Goal: Task Accomplishment & Management: Complete application form

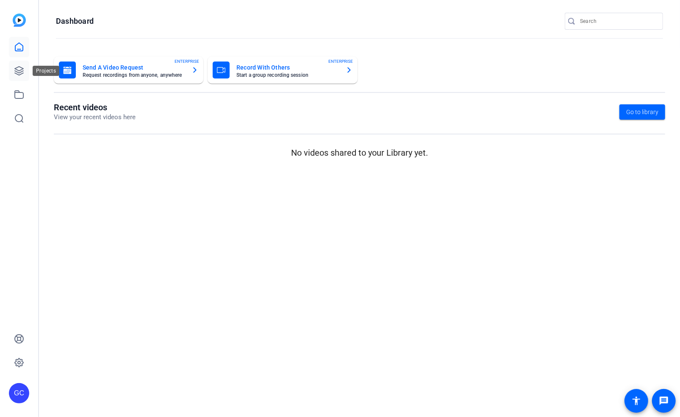
click at [18, 66] on icon at bounding box center [19, 71] width 10 height 10
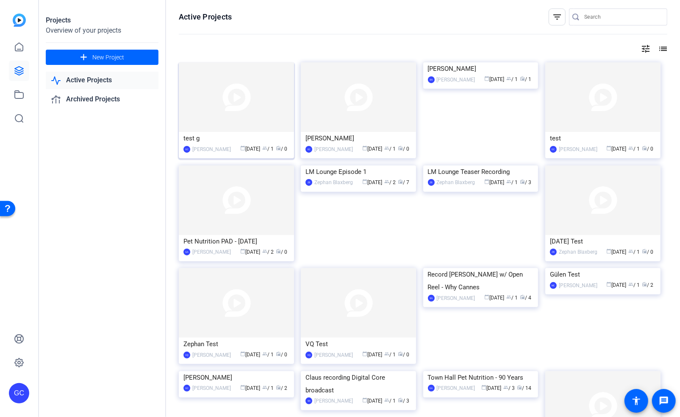
click at [230, 112] on img at bounding box center [236, 97] width 115 height 70
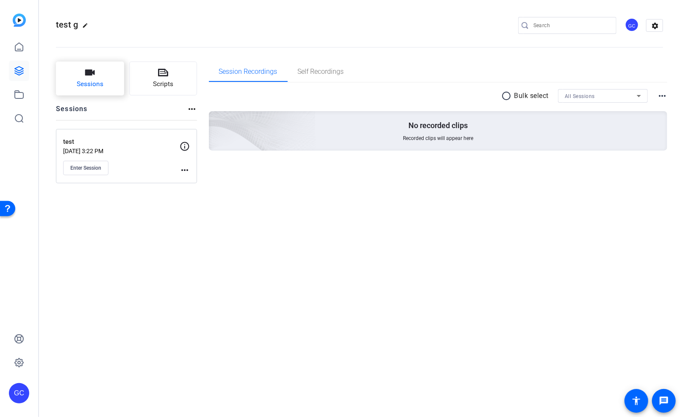
click at [96, 81] on span "Sessions" at bounding box center [90, 84] width 27 height 10
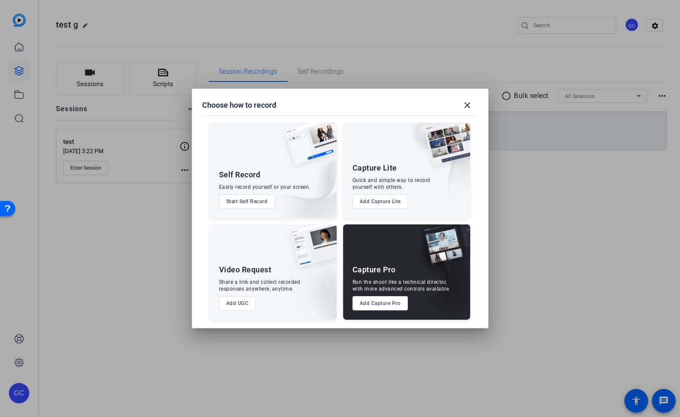
click at [266, 174] on img at bounding box center [300, 179] width 74 height 77
click at [257, 195] on button "Start Self Record" at bounding box center [247, 201] width 56 height 14
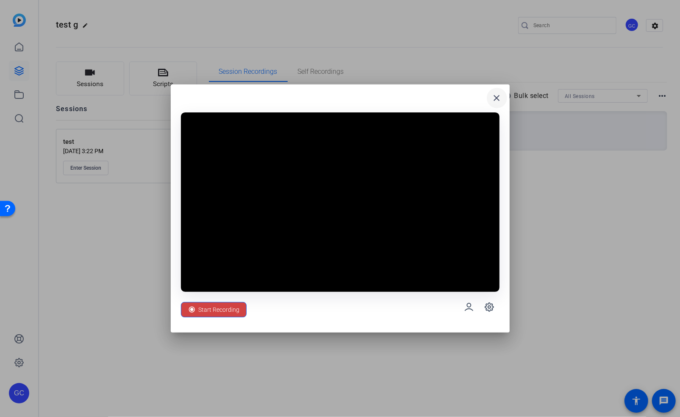
click at [501, 95] on mat-icon "close" at bounding box center [497, 98] width 10 height 10
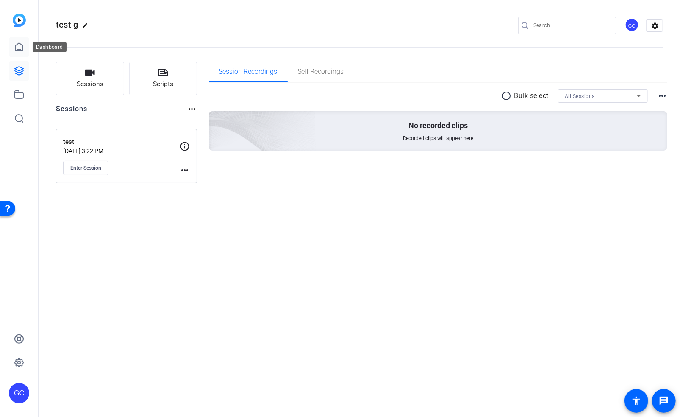
click at [18, 45] on icon at bounding box center [19, 47] width 10 height 10
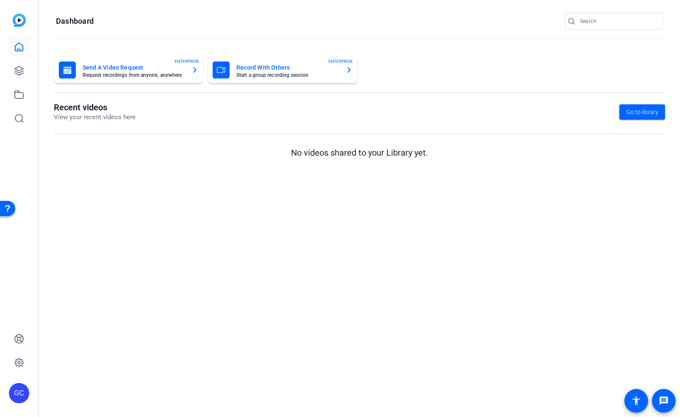
click at [127, 68] on mat-card-title "Send A Video Request" at bounding box center [134, 67] width 102 height 10
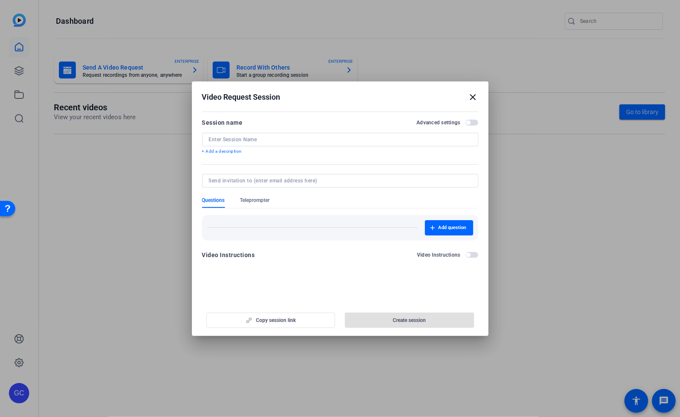
click at [472, 98] on mat-icon "close" at bounding box center [473, 97] width 10 height 10
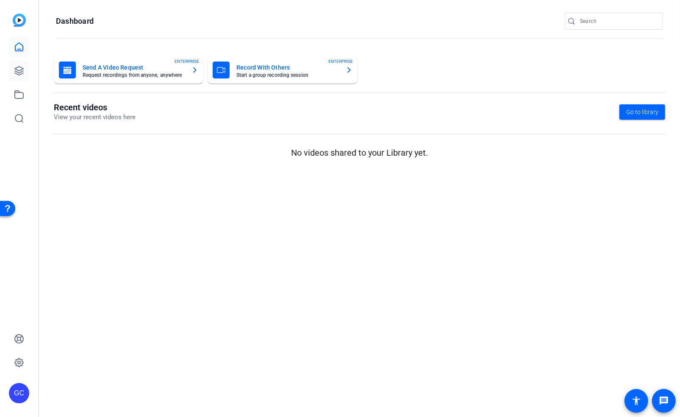
click at [22, 66] on icon at bounding box center [19, 71] width 10 height 10
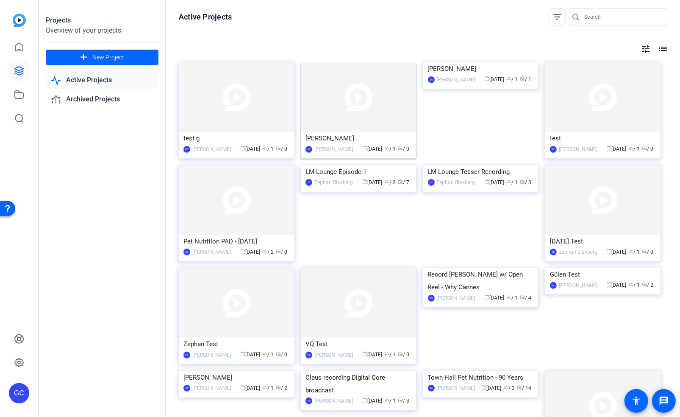
click at [352, 121] on img at bounding box center [358, 97] width 115 height 70
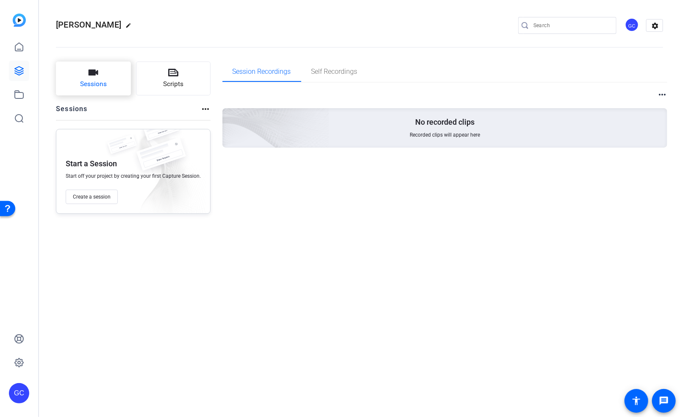
click at [104, 85] on span "Sessions" at bounding box center [93, 84] width 27 height 10
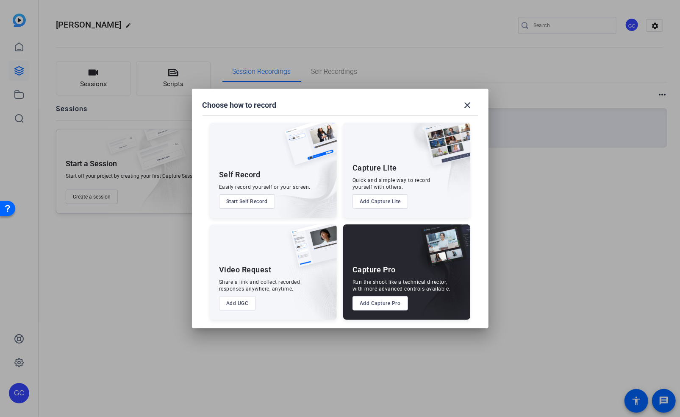
click at [252, 203] on button "Start Self Record" at bounding box center [247, 201] width 56 height 14
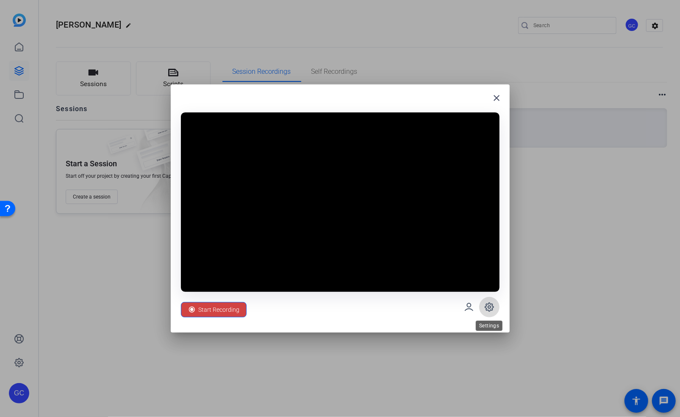
click at [494, 306] on span at bounding box center [489, 307] width 20 height 20
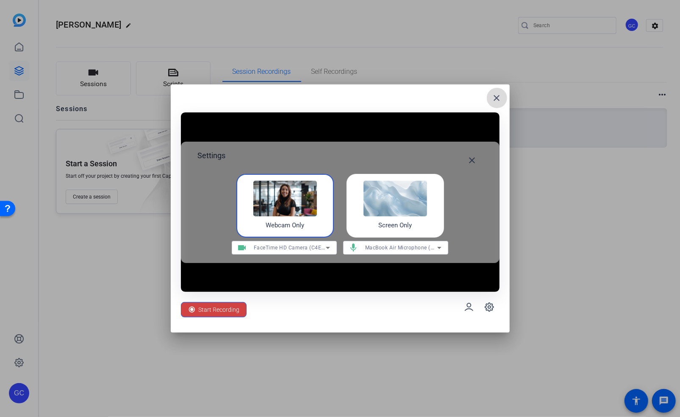
click at [496, 97] on mat-icon "close" at bounding box center [497, 98] width 10 height 10
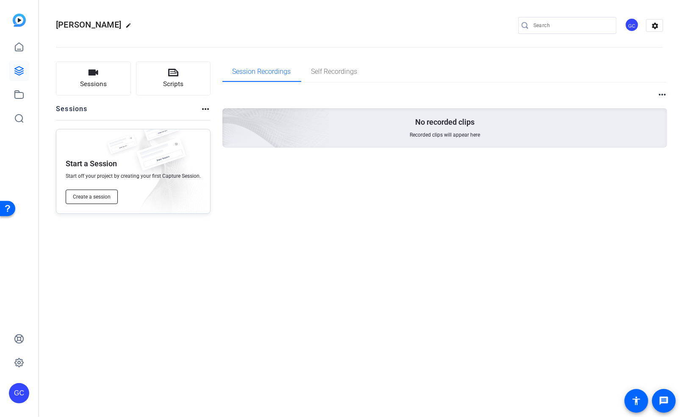
click at [86, 194] on span "Create a session" at bounding box center [92, 196] width 38 height 7
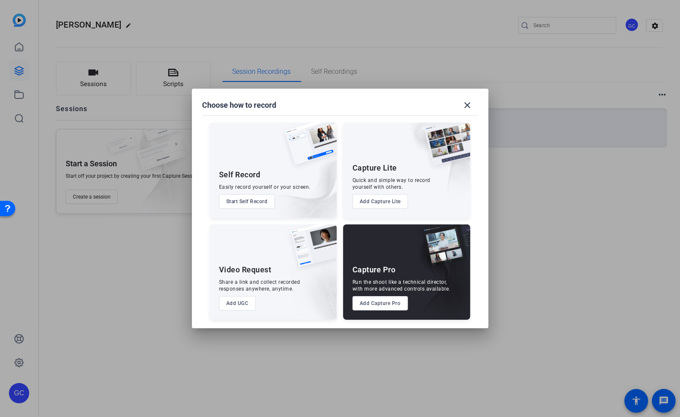
click at [383, 202] on button "Add Capture Lite" at bounding box center [381, 201] width 56 height 14
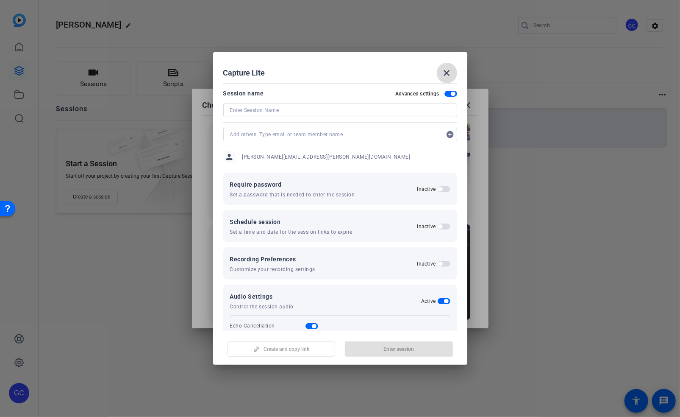
click at [450, 66] on span at bounding box center [447, 73] width 20 height 20
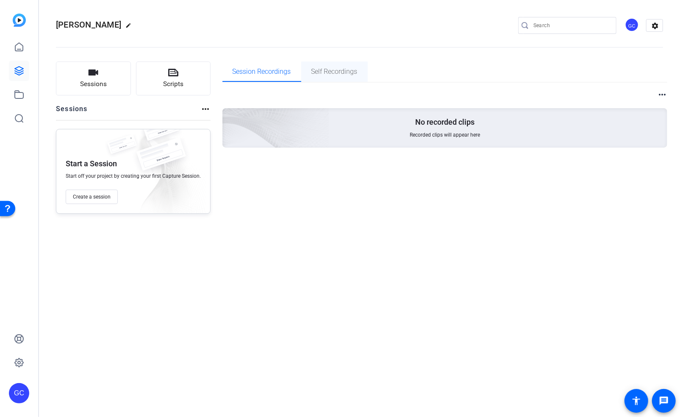
click at [337, 70] on span "Self Recordings" at bounding box center [335, 71] width 46 height 7
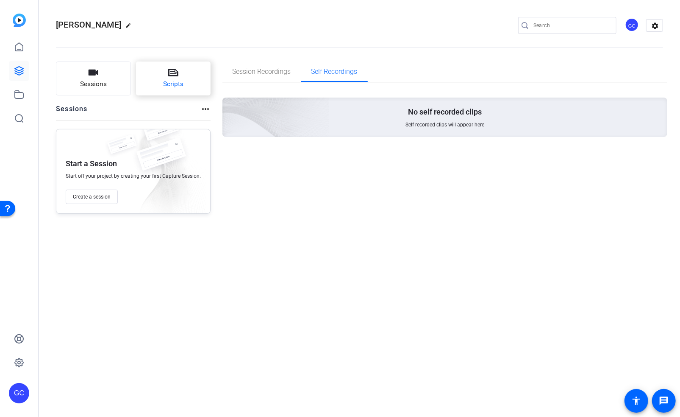
click at [175, 73] on icon at bounding box center [173, 72] width 10 height 10
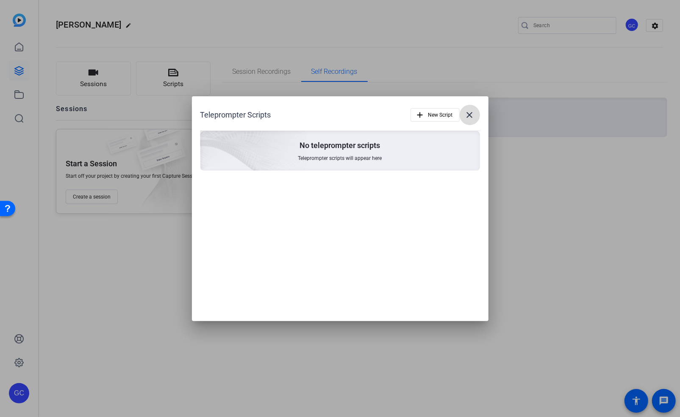
click at [473, 110] on mat-icon "close" at bounding box center [470, 115] width 10 height 10
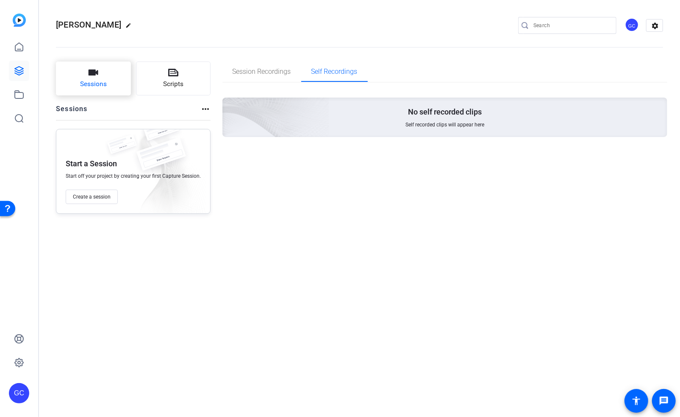
click at [74, 78] on button "Sessions" at bounding box center [93, 78] width 75 height 34
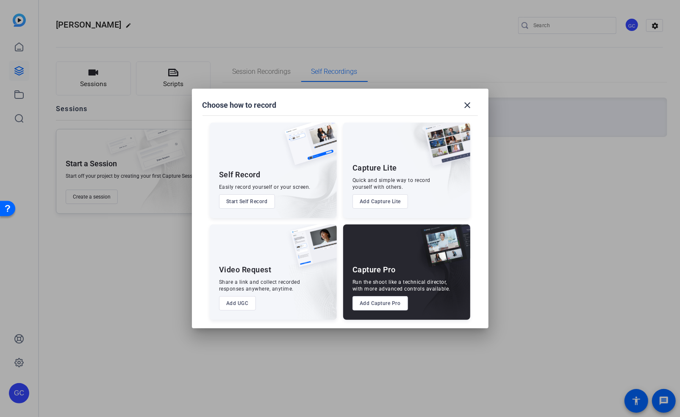
click at [240, 303] on button "Add UGC" at bounding box center [237, 303] width 37 height 14
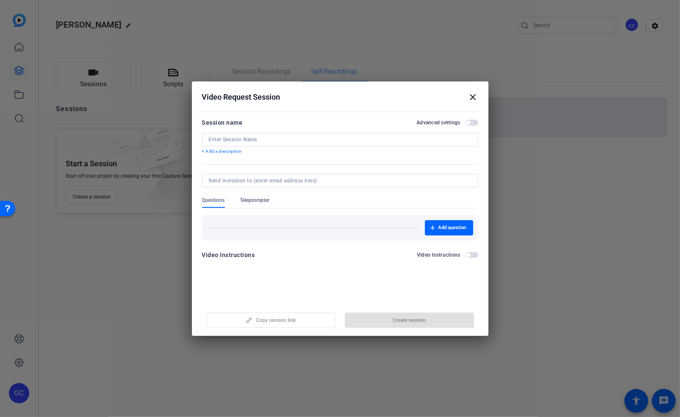
click at [259, 201] on span "Teleprompter" at bounding box center [255, 200] width 30 height 7
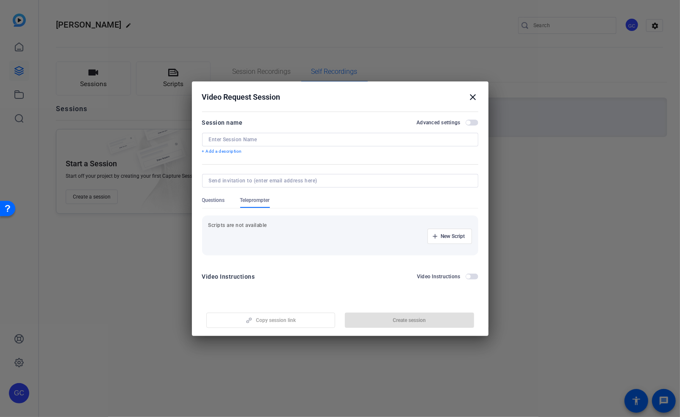
click at [215, 203] on span "Questions" at bounding box center [213, 202] width 23 height 11
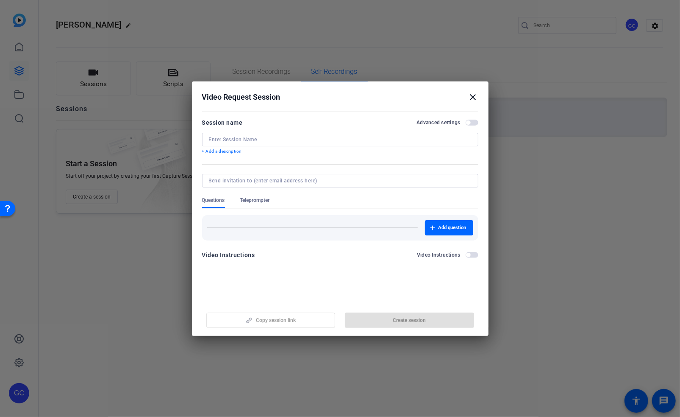
click at [259, 203] on span "Teleprompter" at bounding box center [255, 200] width 30 height 7
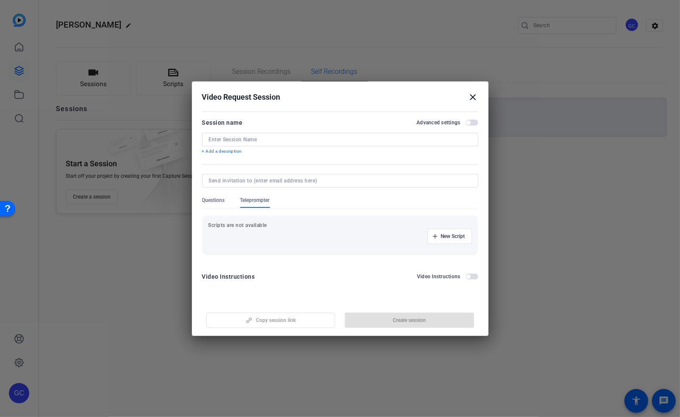
click at [312, 268] on form "Session name Advanced settings + Add a description Questions Teleprompter Scrip…" at bounding box center [340, 201] width 276 height 169
click at [471, 273] on span "button" at bounding box center [472, 276] width 13 height 6
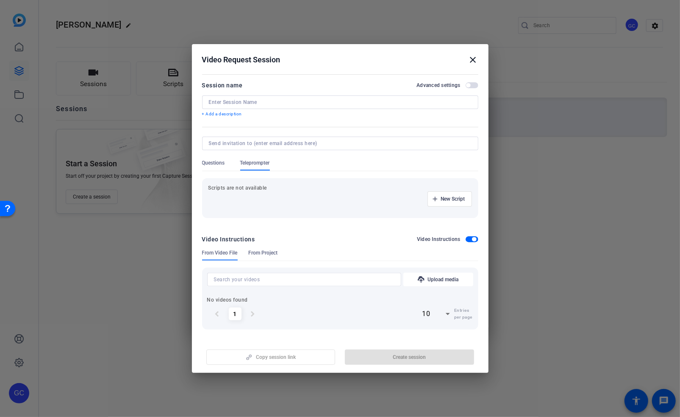
click at [248, 246] on div "Video Instructions Video Instructions" at bounding box center [340, 241] width 276 height 15
click at [283, 246] on div "Video Instructions Video Instructions" at bounding box center [340, 241] width 276 height 15
click at [264, 253] on span "From Project" at bounding box center [263, 252] width 29 height 7
click at [219, 248] on div "Video Instructions Video Instructions" at bounding box center [340, 241] width 276 height 15
click at [218, 252] on span "From Video File" at bounding box center [220, 252] width 36 height 7
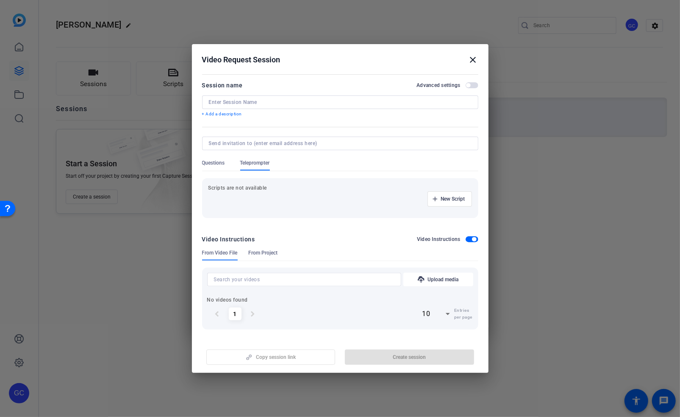
click at [474, 59] on mat-icon "close" at bounding box center [473, 60] width 10 height 10
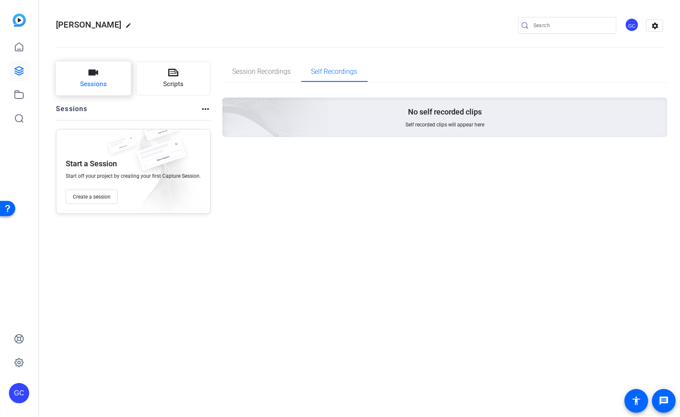
click at [97, 89] on button "Sessions" at bounding box center [93, 78] width 75 height 34
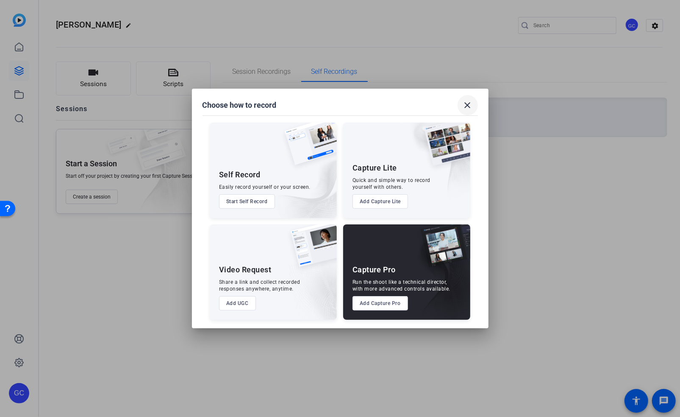
click at [468, 101] on mat-icon "close" at bounding box center [468, 105] width 10 height 10
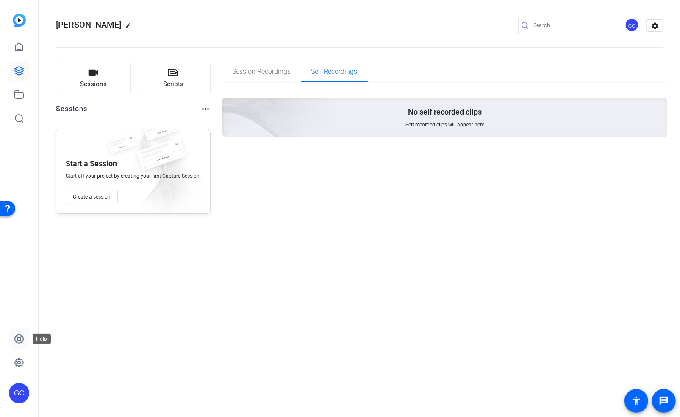
click at [17, 335] on icon at bounding box center [19, 339] width 10 height 10
click at [92, 193] on button "Create a session" at bounding box center [92, 196] width 52 height 14
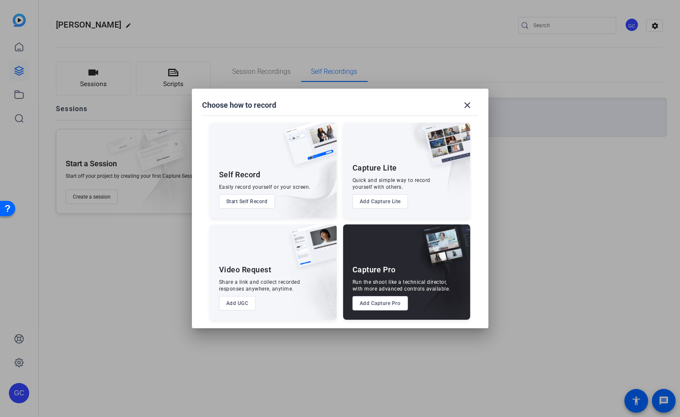
click at [254, 199] on button "Start Self Record" at bounding box center [247, 201] width 56 height 14
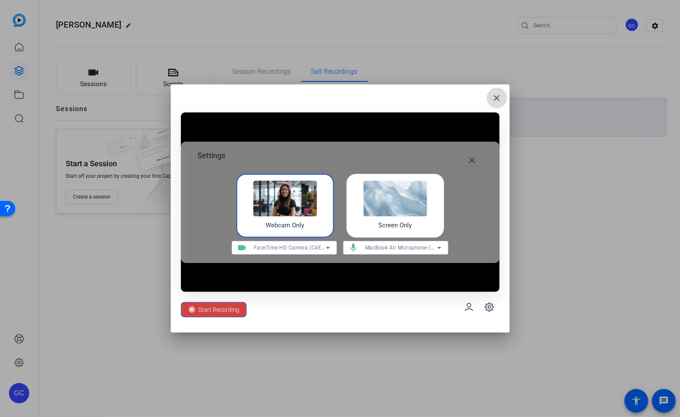
click at [499, 93] on mat-icon "close" at bounding box center [497, 98] width 10 height 10
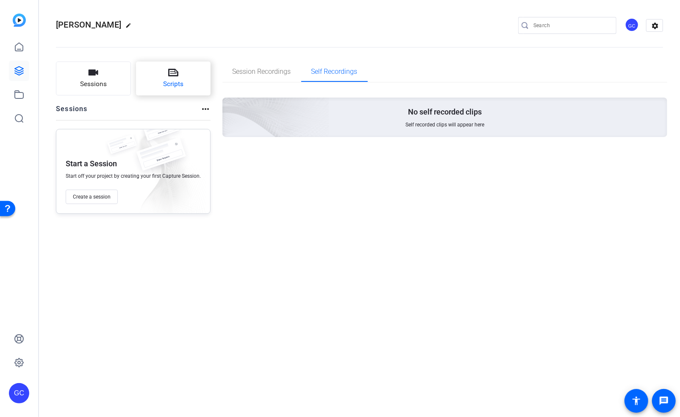
click at [173, 84] on span "Scripts" at bounding box center [173, 84] width 20 height 10
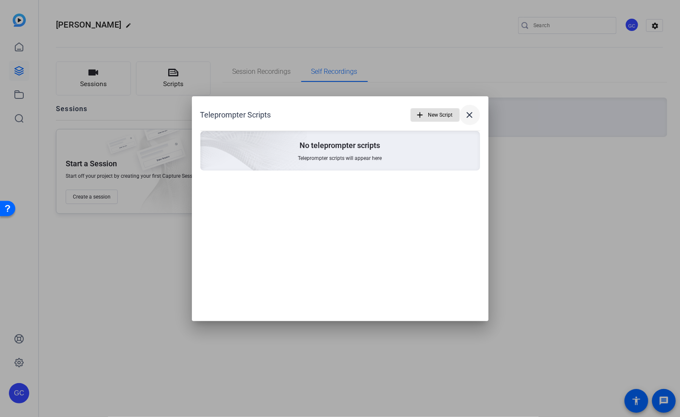
click at [473, 115] on mat-icon "close" at bounding box center [470, 115] width 10 height 10
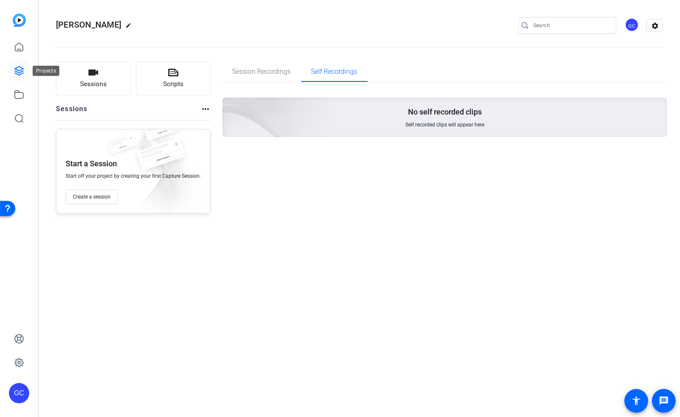
click at [17, 68] on icon at bounding box center [19, 71] width 10 height 10
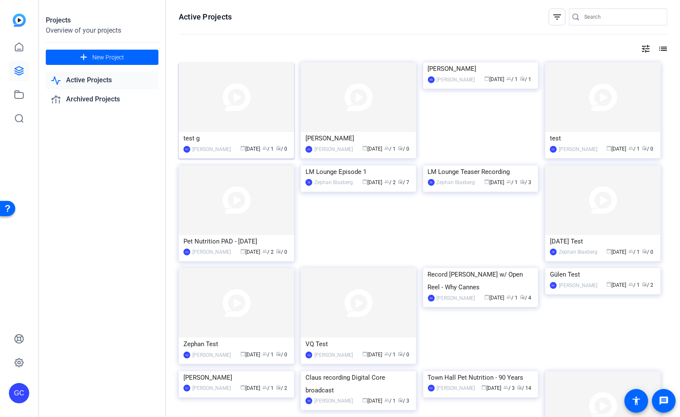
click at [209, 142] on div "test g" at bounding box center [237, 138] width 106 height 13
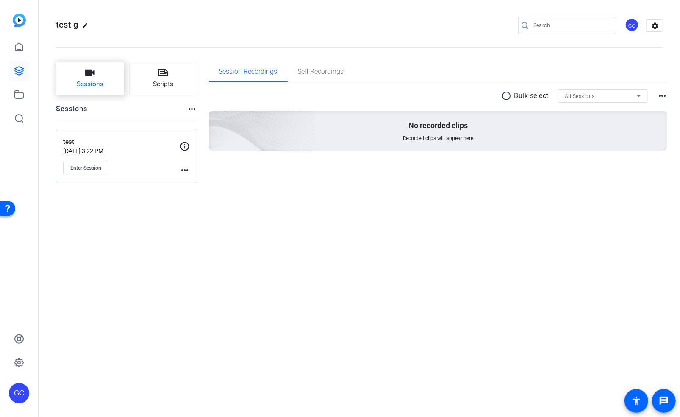
click at [99, 88] on span "Sessions" at bounding box center [90, 84] width 27 height 10
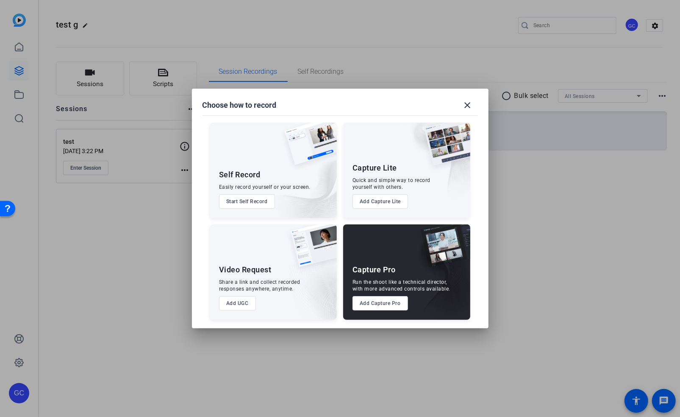
click at [237, 203] on button "Start Self Record" at bounding box center [247, 201] width 56 height 14
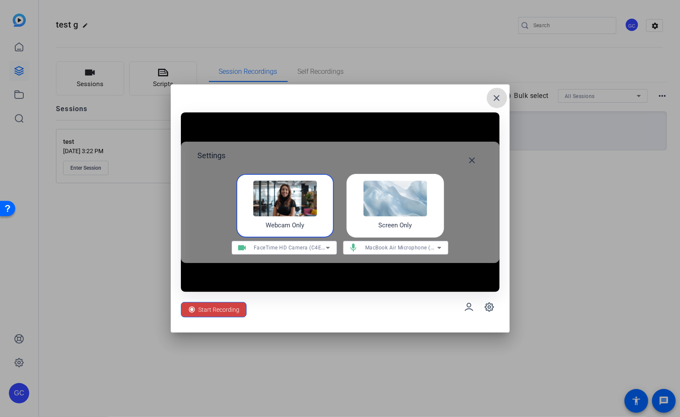
click at [498, 96] on mat-icon "close" at bounding box center [497, 98] width 10 height 10
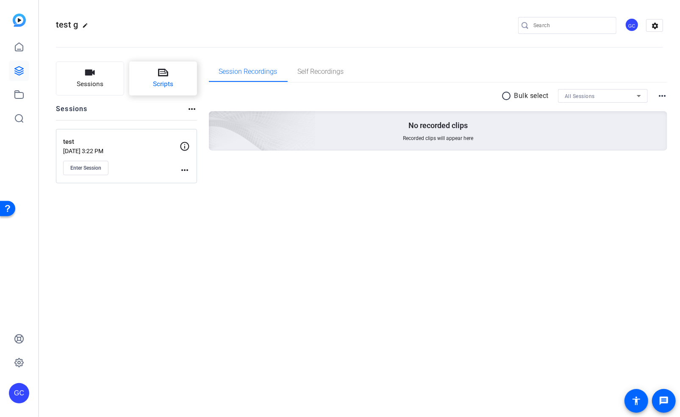
click at [171, 84] on span "Scripts" at bounding box center [163, 84] width 20 height 10
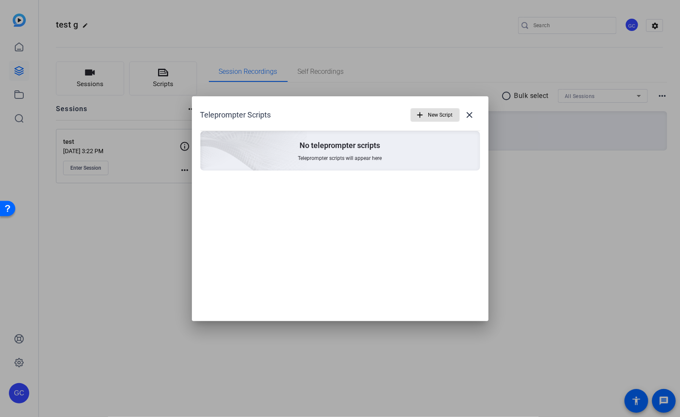
click at [423, 114] on mat-icon "add" at bounding box center [420, 114] width 9 height 9
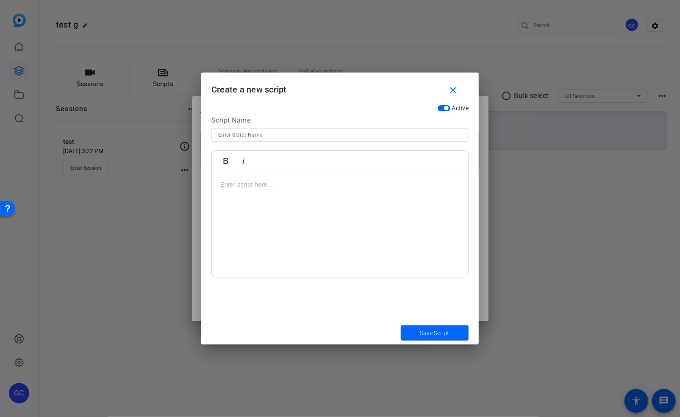
click at [266, 134] on input at bounding box center [340, 135] width 244 height 10
type input "Test"
click at [230, 184] on p at bounding box center [340, 184] width 240 height 9
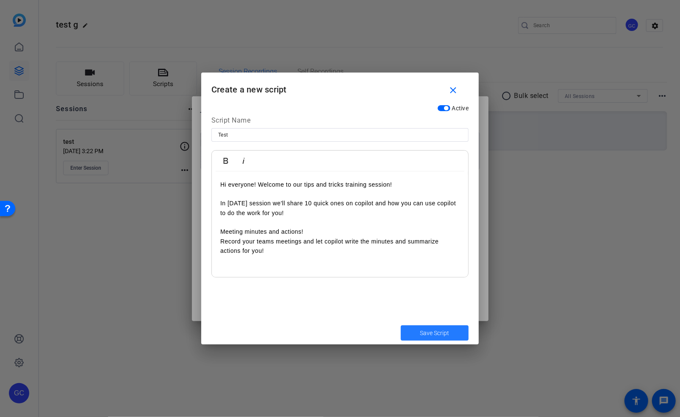
click at [418, 332] on span "submit" at bounding box center [435, 333] width 68 height 20
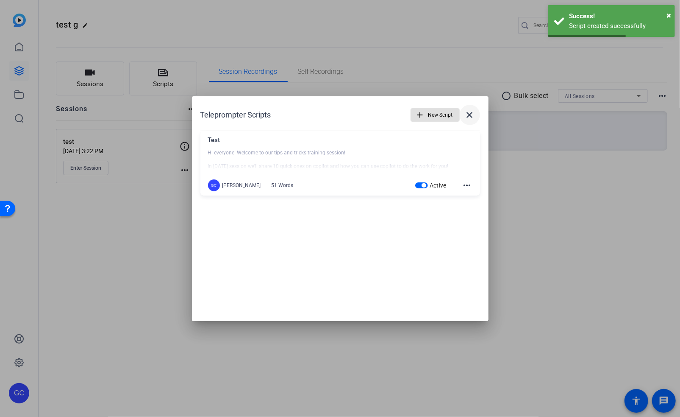
click at [473, 113] on mat-icon "close" at bounding box center [470, 115] width 10 height 10
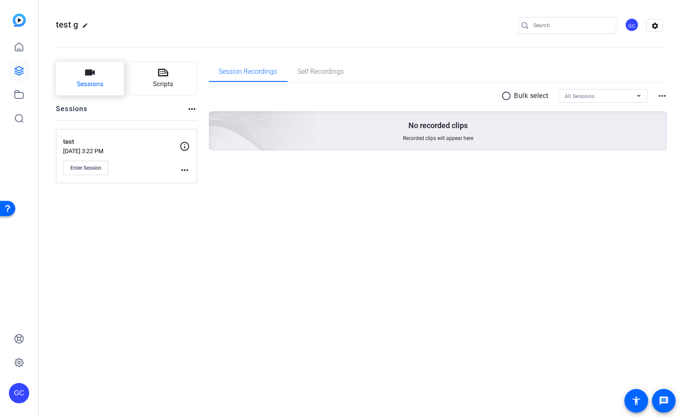
click at [105, 83] on button "Sessions" at bounding box center [90, 78] width 68 height 34
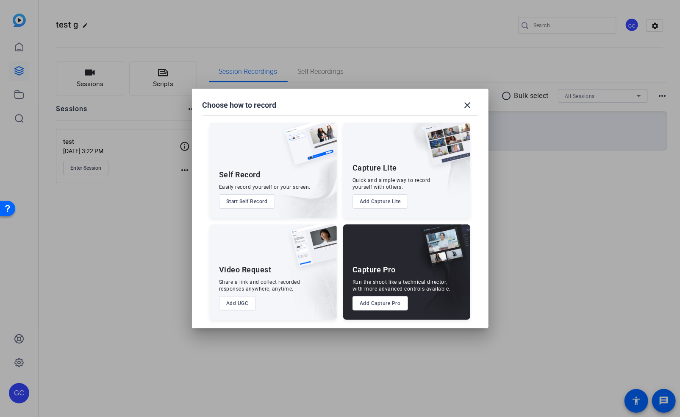
click at [261, 200] on button "Start Self Record" at bounding box center [247, 201] width 56 height 14
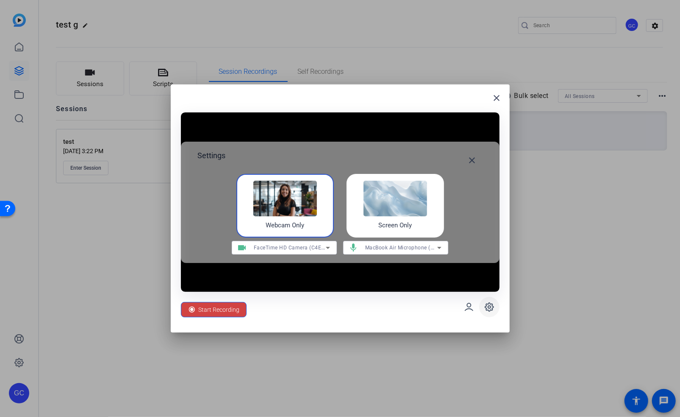
click at [490, 301] on span at bounding box center [489, 307] width 20 height 20
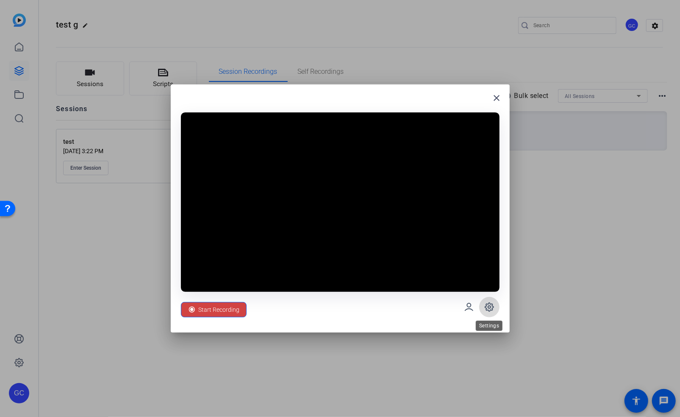
click at [488, 309] on icon at bounding box center [489, 307] width 8 height 8
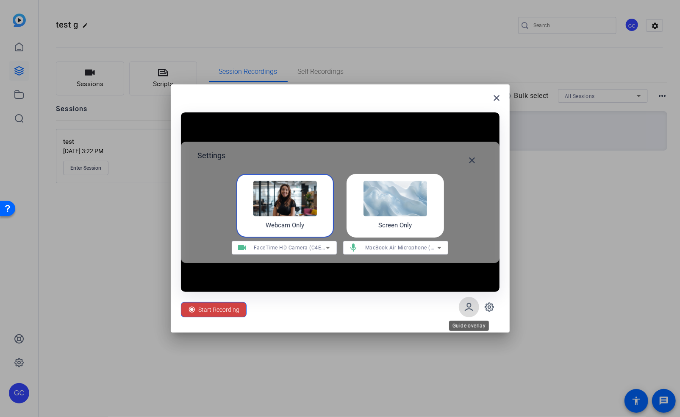
click at [467, 308] on icon at bounding box center [469, 307] width 10 height 10
click at [500, 95] on mat-icon "close" at bounding box center [497, 98] width 10 height 10
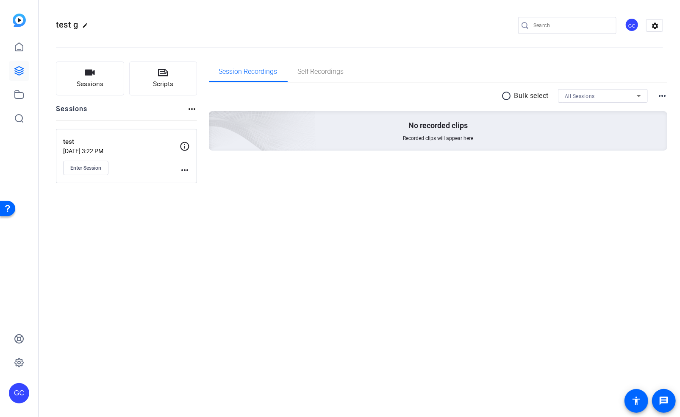
click at [239, 197] on div "test g edit GC settings Sessions Scripts Sessions more_horiz test [DATE] 3:22 P…" at bounding box center [359, 208] width 641 height 417
click at [182, 168] on mat-icon "more_horiz" at bounding box center [185, 170] width 10 height 10
click at [157, 226] on div at bounding box center [340, 208] width 680 height 417
click at [167, 68] on icon at bounding box center [163, 72] width 10 height 10
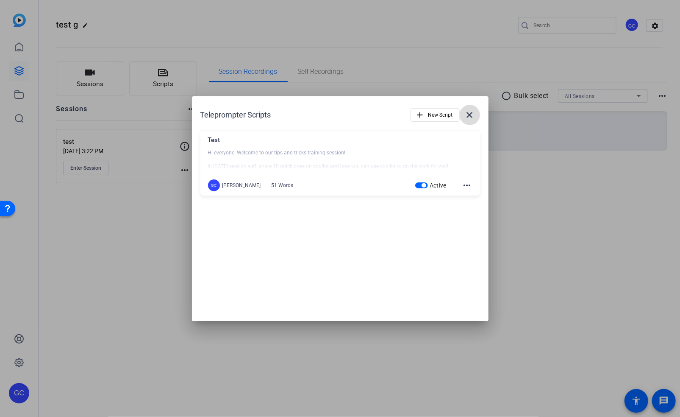
click at [473, 112] on mat-icon "close" at bounding box center [470, 115] width 10 height 10
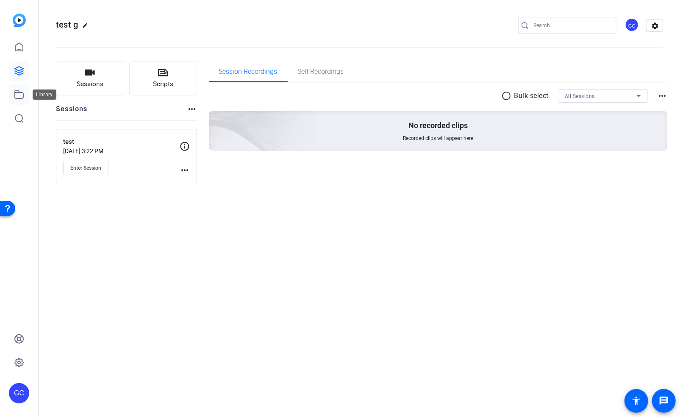
click at [20, 95] on icon at bounding box center [19, 94] width 10 height 10
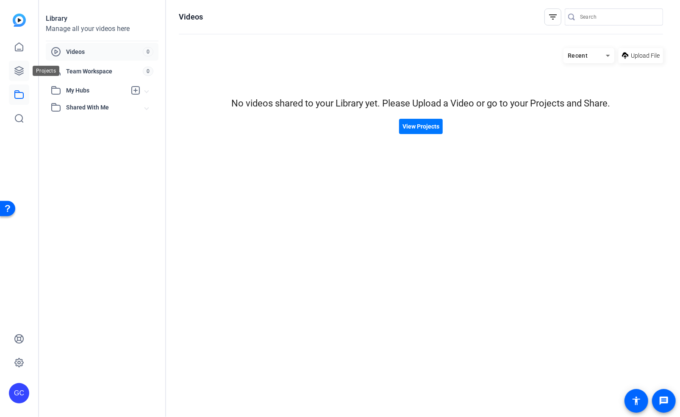
click at [22, 66] on icon at bounding box center [19, 71] width 10 height 10
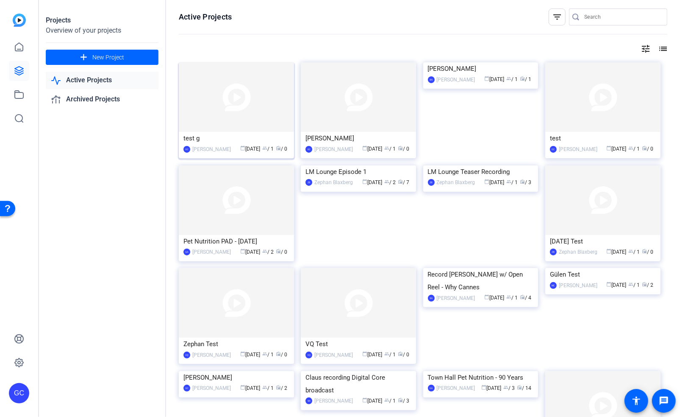
click at [226, 137] on div "test g" at bounding box center [237, 138] width 106 height 13
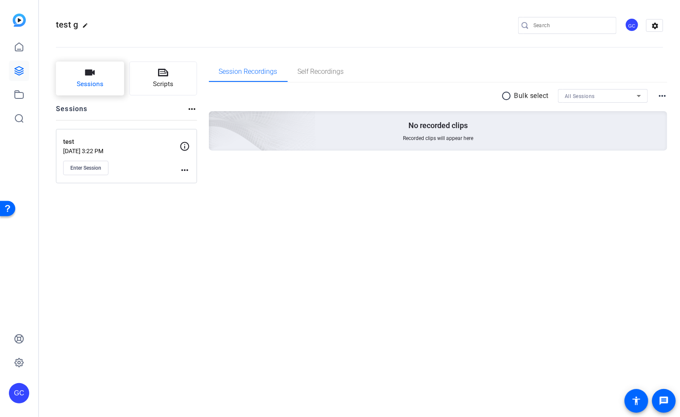
click at [93, 84] on span "Sessions" at bounding box center [90, 84] width 27 height 10
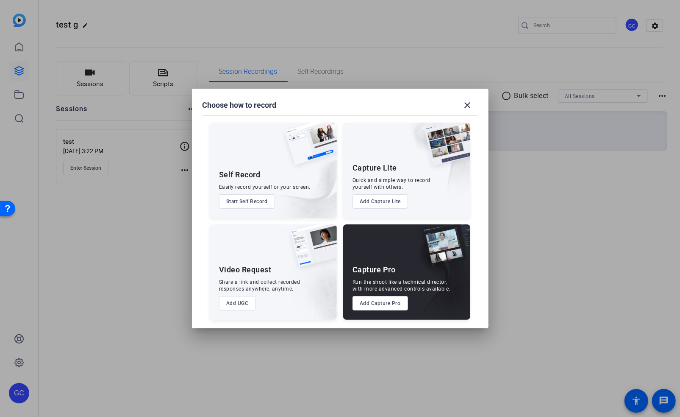
click at [259, 204] on button "Start Self Record" at bounding box center [247, 201] width 56 height 14
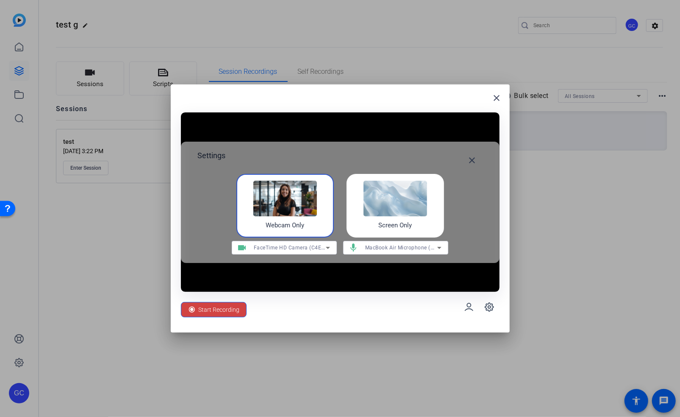
click at [409, 220] on div "Screen Only" at bounding box center [396, 206] width 98 height 64
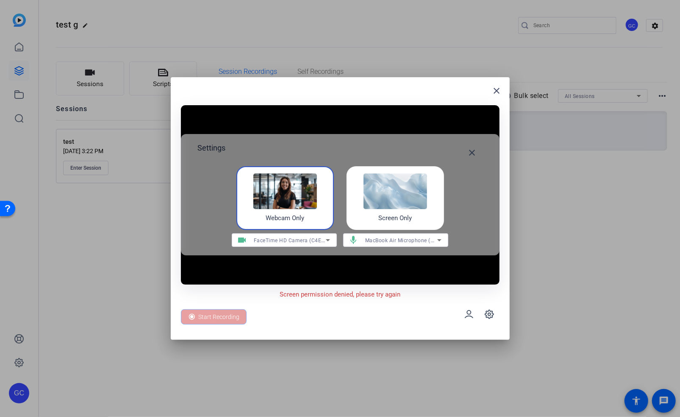
click at [280, 181] on img at bounding box center [286, 191] width 64 height 36
click at [289, 206] on img at bounding box center [286, 191] width 64 height 36
click at [286, 195] on img at bounding box center [286, 191] width 64 height 36
click at [490, 315] on icon at bounding box center [489, 314] width 3 height 3
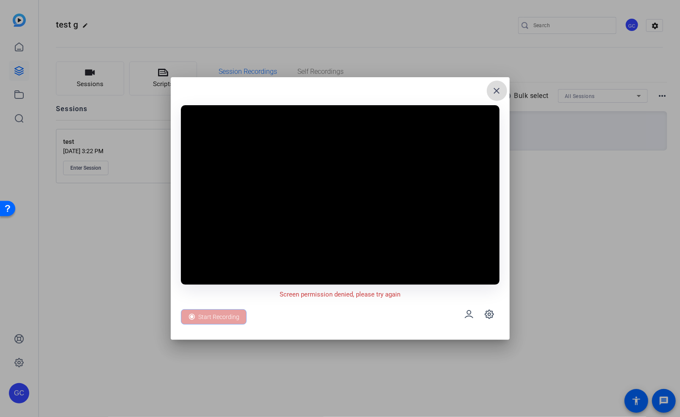
click at [501, 86] on mat-icon "close" at bounding box center [497, 91] width 10 height 10
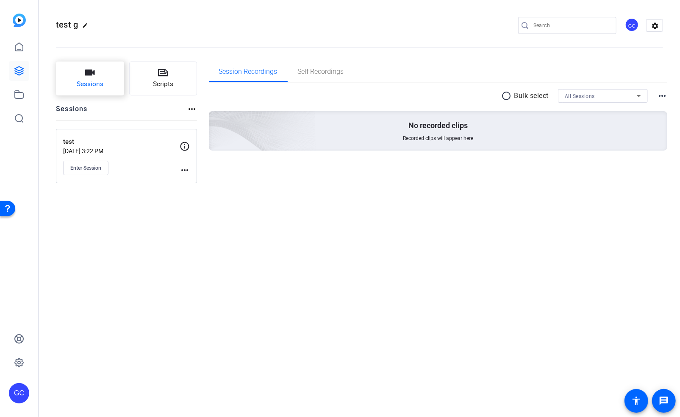
click at [95, 69] on button "Sessions" at bounding box center [90, 78] width 68 height 34
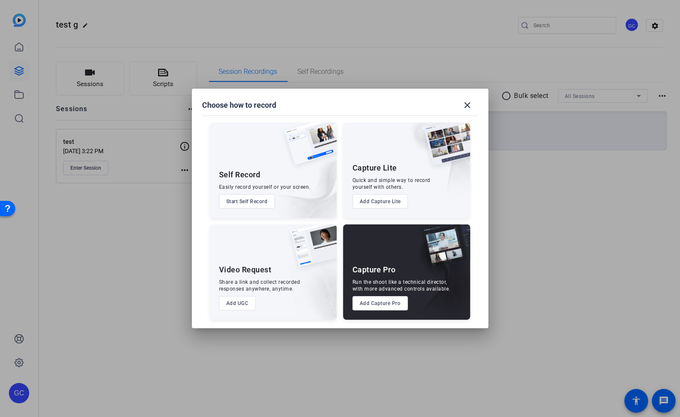
click at [246, 192] on div "Self Record Easily record yourself or your screen. Start Self Record" at bounding box center [273, 170] width 127 height 95
click at [250, 200] on button "Start Self Record" at bounding box center [247, 201] width 56 height 14
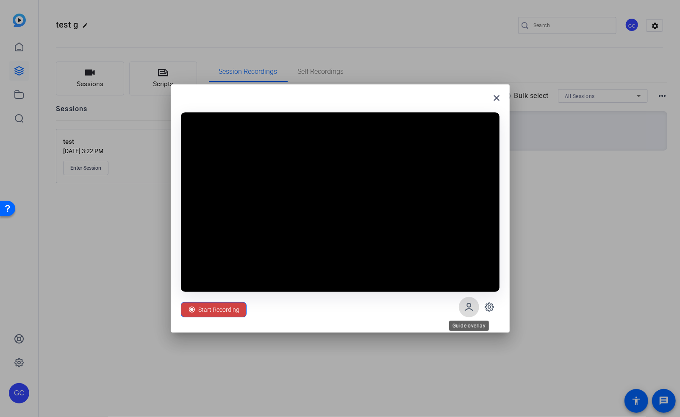
click at [472, 304] on icon at bounding box center [469, 307] width 10 height 10
click at [488, 307] on icon at bounding box center [489, 307] width 3 height 3
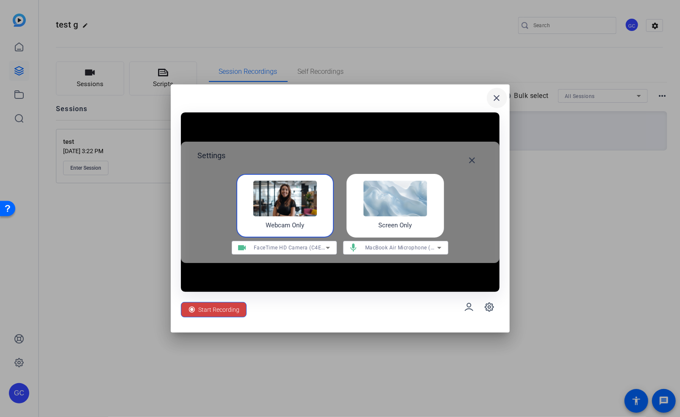
click at [494, 94] on mat-icon "close" at bounding box center [497, 98] width 10 height 10
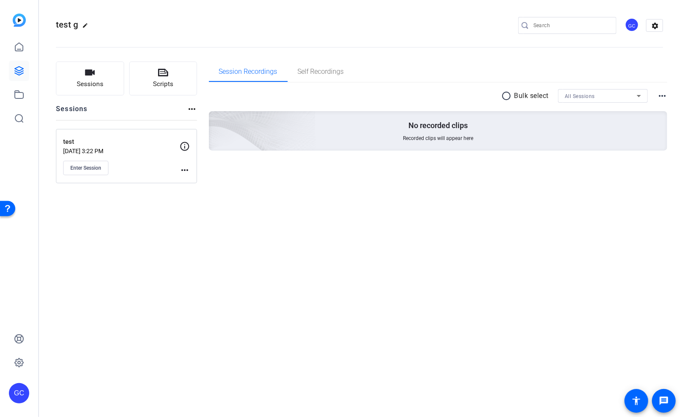
click at [265, 173] on div "radio_button_unchecked Bulk select All Sessions more_horiz No recorded clips Re…" at bounding box center [438, 130] width 459 height 95
click at [307, 72] on span "Self Recordings" at bounding box center [321, 71] width 46 height 7
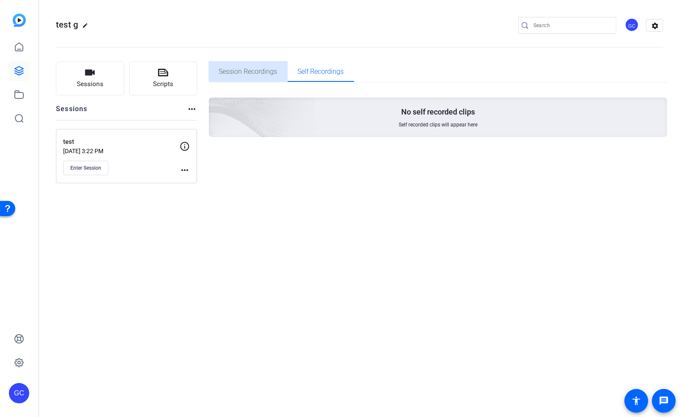
click at [267, 68] on span "Session Recordings" at bounding box center [248, 71] width 59 height 7
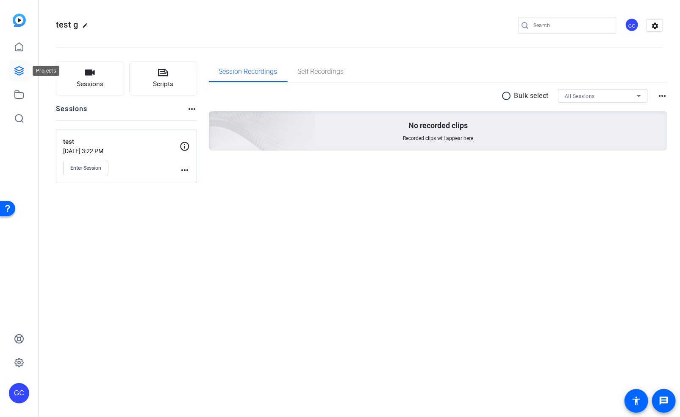
click at [18, 72] on icon at bounding box center [19, 71] width 8 height 8
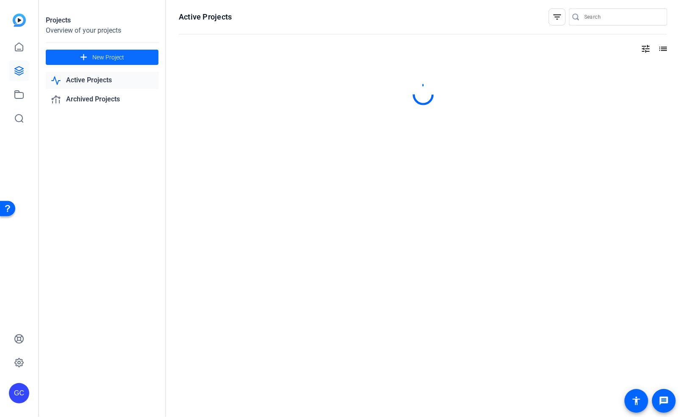
click at [103, 60] on span "New Project" at bounding box center [108, 57] width 32 height 9
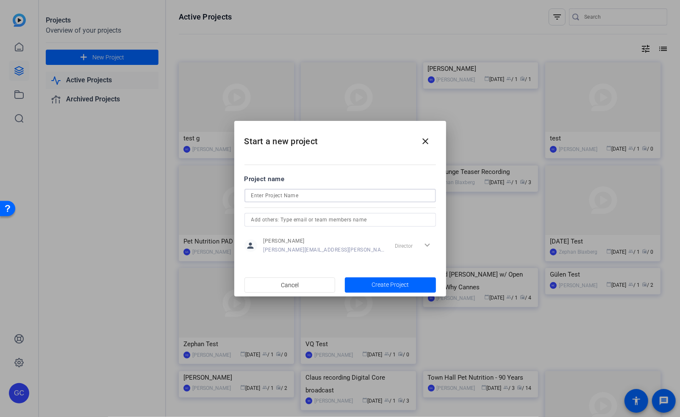
click at [284, 190] on input at bounding box center [340, 195] width 178 height 10
type input "test2"
click at [386, 291] on span "button" at bounding box center [390, 285] width 91 height 20
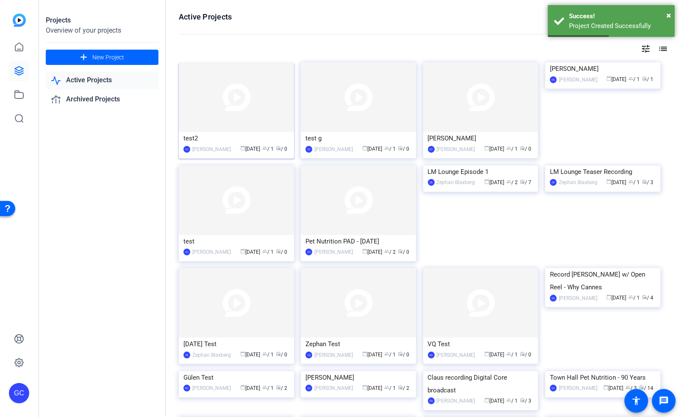
click at [228, 102] on img at bounding box center [236, 97] width 115 height 70
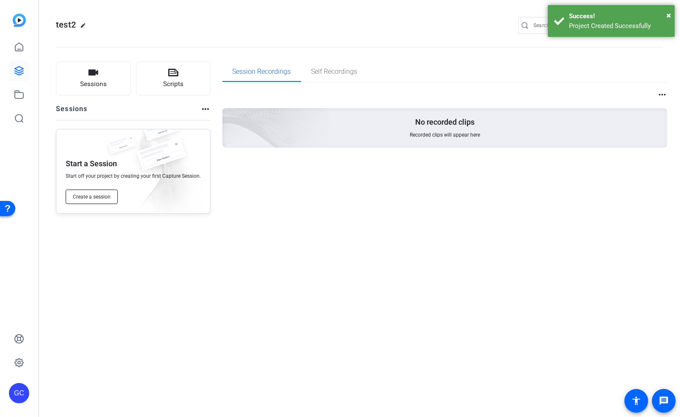
click at [88, 192] on button "Create a session" at bounding box center [92, 196] width 52 height 14
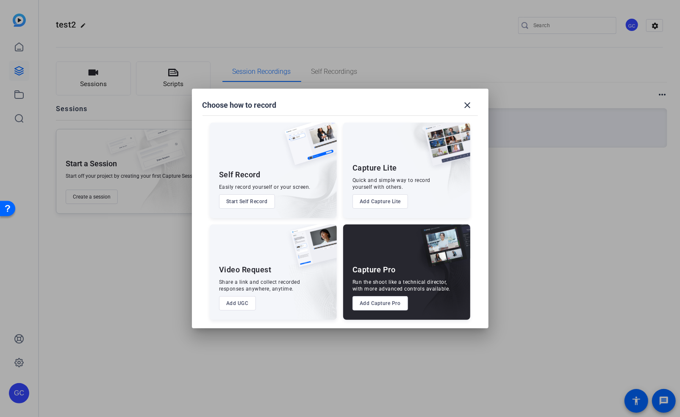
click at [256, 192] on div "Self Record Easily record yourself or your screen. Start Self Record" at bounding box center [273, 170] width 127 height 95
click at [249, 198] on button "Start Self Record" at bounding box center [247, 201] width 56 height 14
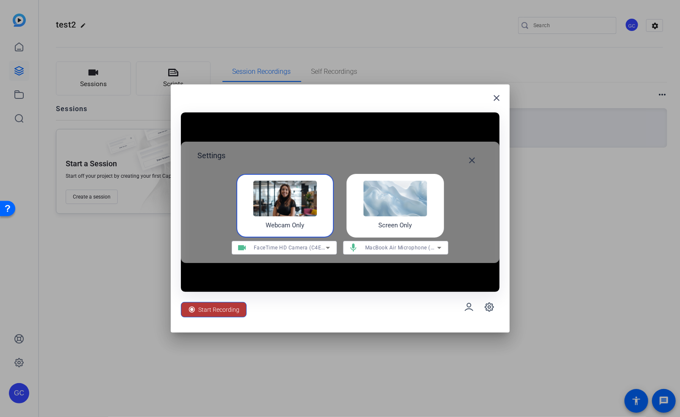
click at [233, 307] on span "Start Recording" at bounding box center [219, 309] width 41 height 16
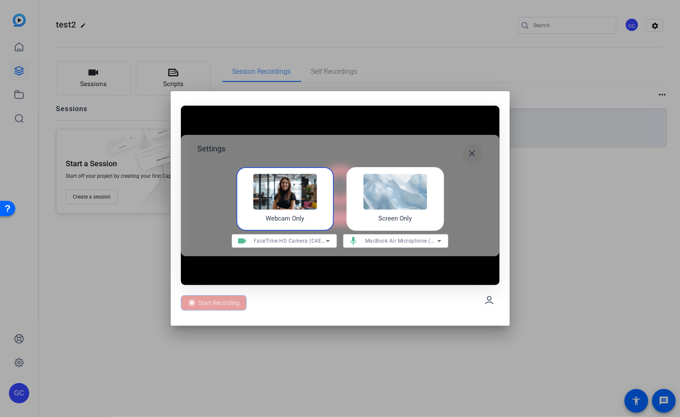
click at [474, 151] on mat-icon "close" at bounding box center [473, 153] width 10 height 10
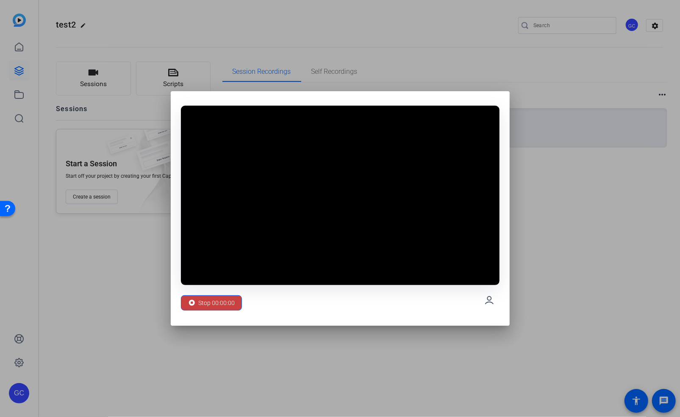
click at [223, 300] on span "Stop 00:00:00" at bounding box center [217, 303] width 36 height 16
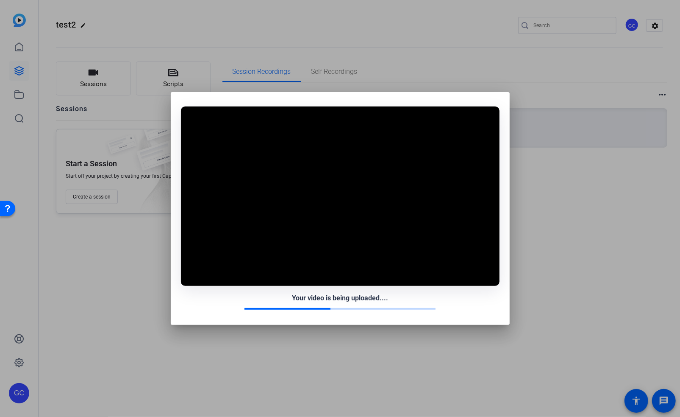
click at [334, 242] on img at bounding box center [340, 204] width 138 height 143
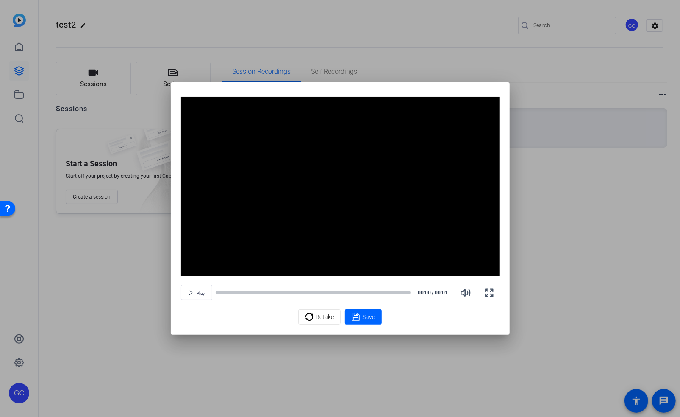
click at [508, 359] on div at bounding box center [340, 208] width 680 height 417
click at [492, 292] on icon "button" at bounding box center [490, 292] width 10 height 10
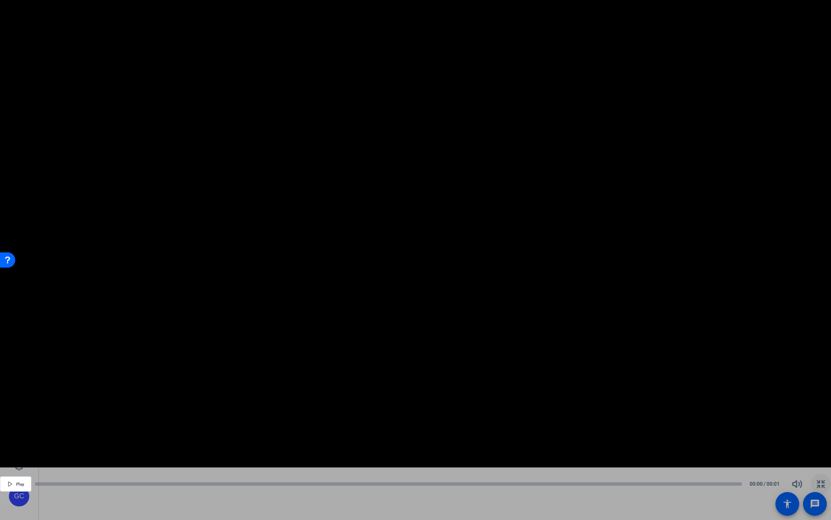
click at [511, 37] on video "Video Player" at bounding box center [415, 234] width 831 height 468
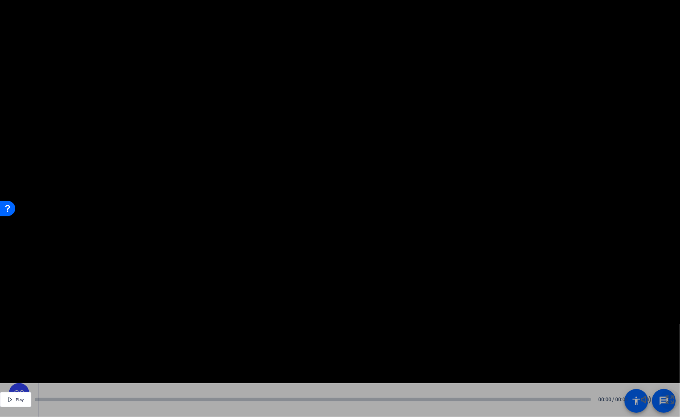
click at [359, 214] on icon at bounding box center [356, 210] width 8 height 8
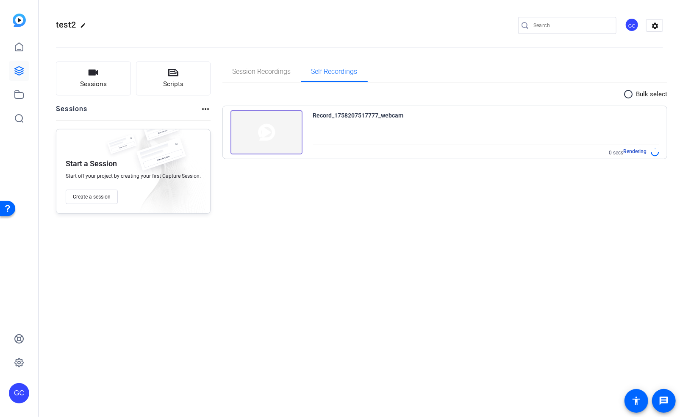
click at [632, 93] on mat-icon "radio_button_unchecked" at bounding box center [630, 94] width 13 height 10
click at [656, 94] on icon at bounding box center [655, 95] width 4 height 11
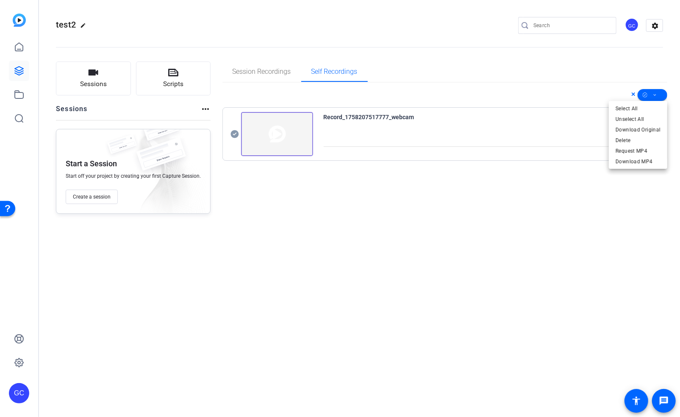
click at [544, 193] on div at bounding box center [340, 208] width 680 height 417
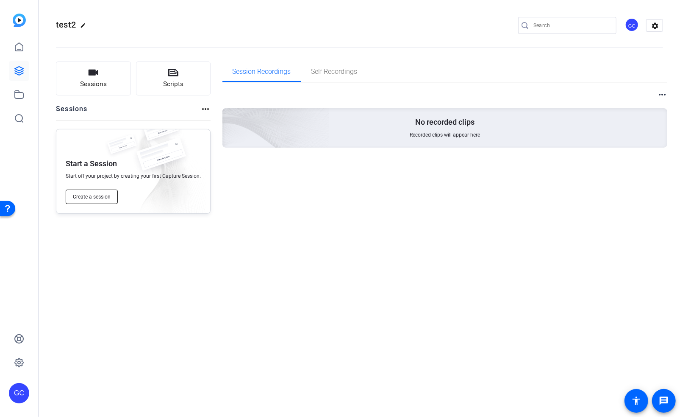
click at [100, 200] on span "Create a session" at bounding box center [92, 196] width 38 height 7
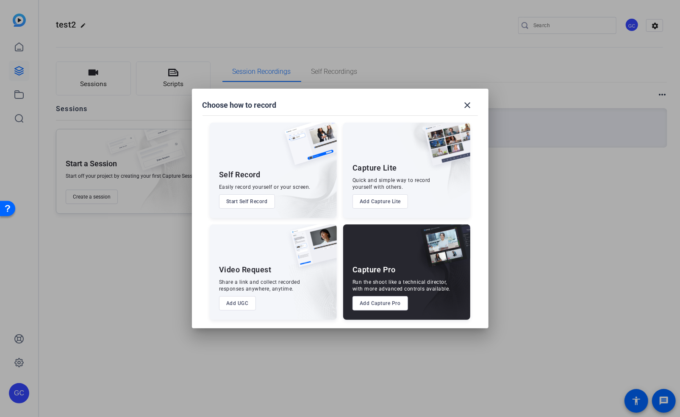
click at [246, 302] on button "Add UGC" at bounding box center [237, 303] width 37 height 14
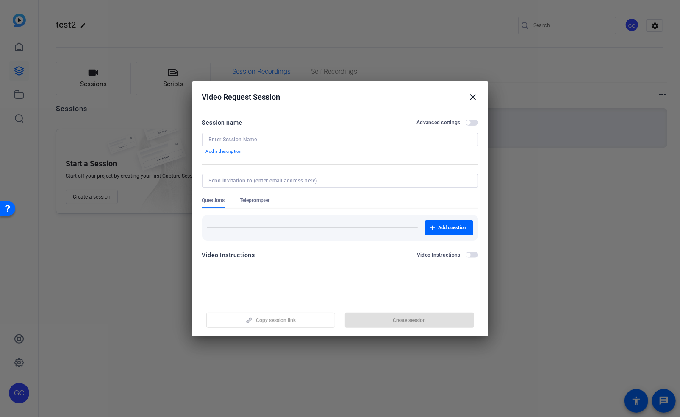
click at [292, 139] on input at bounding box center [340, 139] width 263 height 7
type input "test"
click at [254, 180] on input at bounding box center [338, 180] width 259 height 7
type input "[EMAIL_ADDRESS][DOMAIN_NAME]"
click at [261, 198] on form "Session name Advanced settings test + Add a description Questions Teleprompter …" at bounding box center [340, 191] width 276 height 148
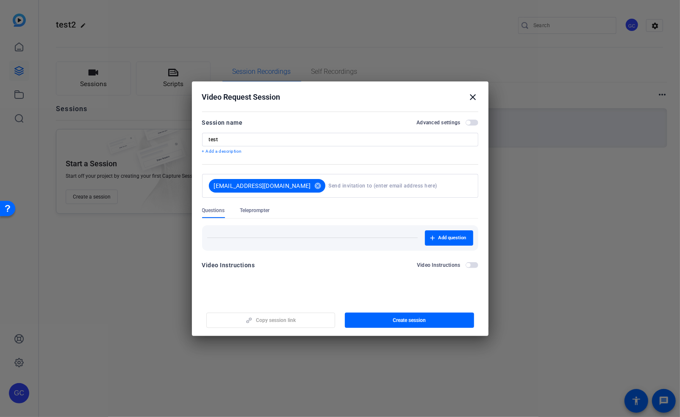
click at [253, 212] on span "Teleprompter" at bounding box center [255, 210] width 30 height 7
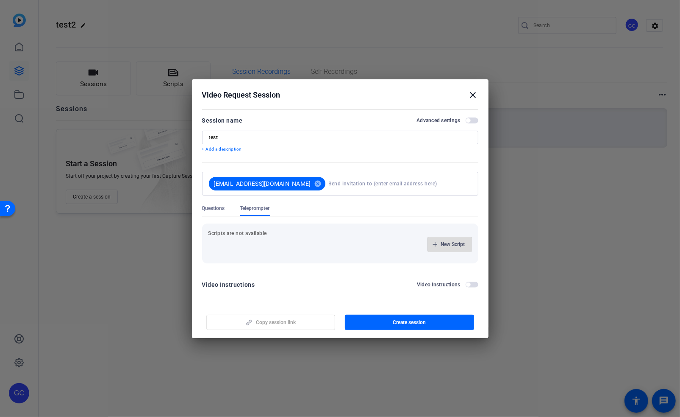
click at [446, 243] on span "New Script" at bounding box center [453, 244] width 24 height 7
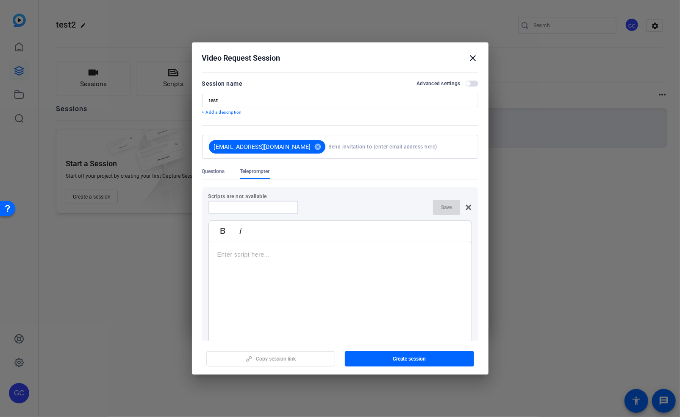
click at [263, 209] on input at bounding box center [253, 207] width 76 height 7
type input "This is a test script"
click at [235, 250] on p at bounding box center [340, 254] width 246 height 9
click at [474, 58] on mat-icon "close" at bounding box center [473, 58] width 10 height 10
